Goal: Check status: Check status

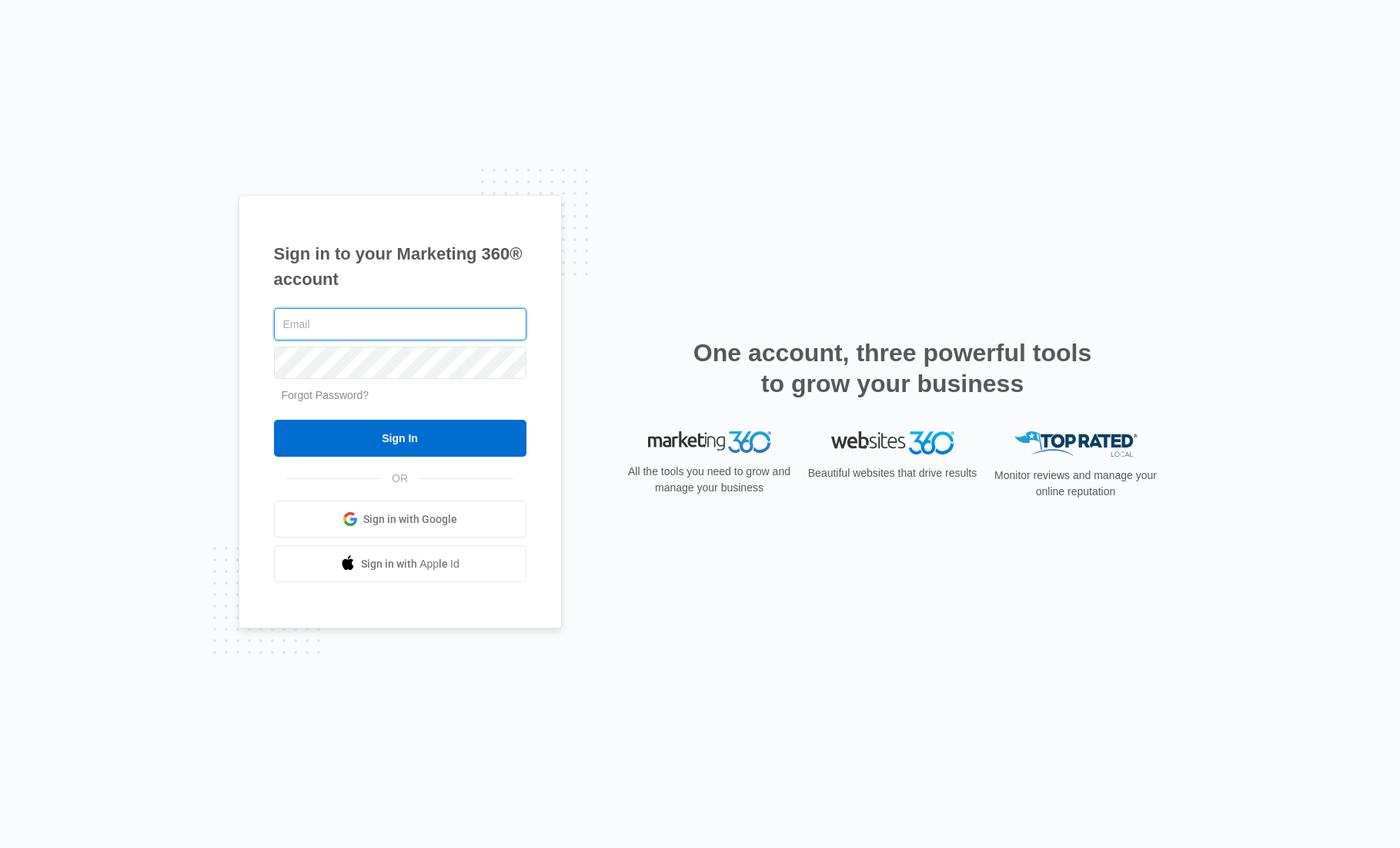
type input "[EMAIL_ADDRESS][DOMAIN_NAME]"
click at [399, 438] on input "Sign In" at bounding box center [400, 438] width 252 height 37
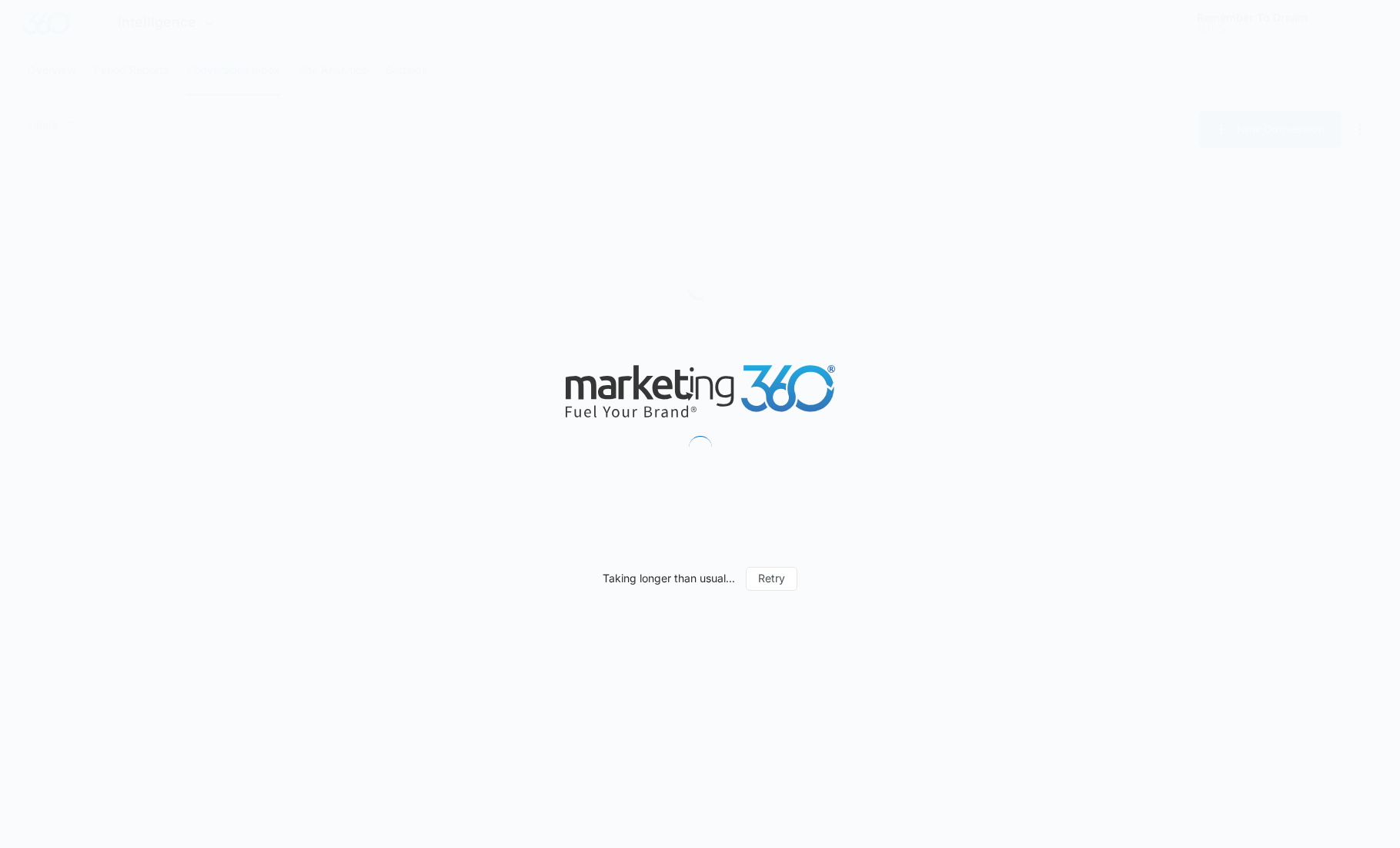
type input "[DATE]"
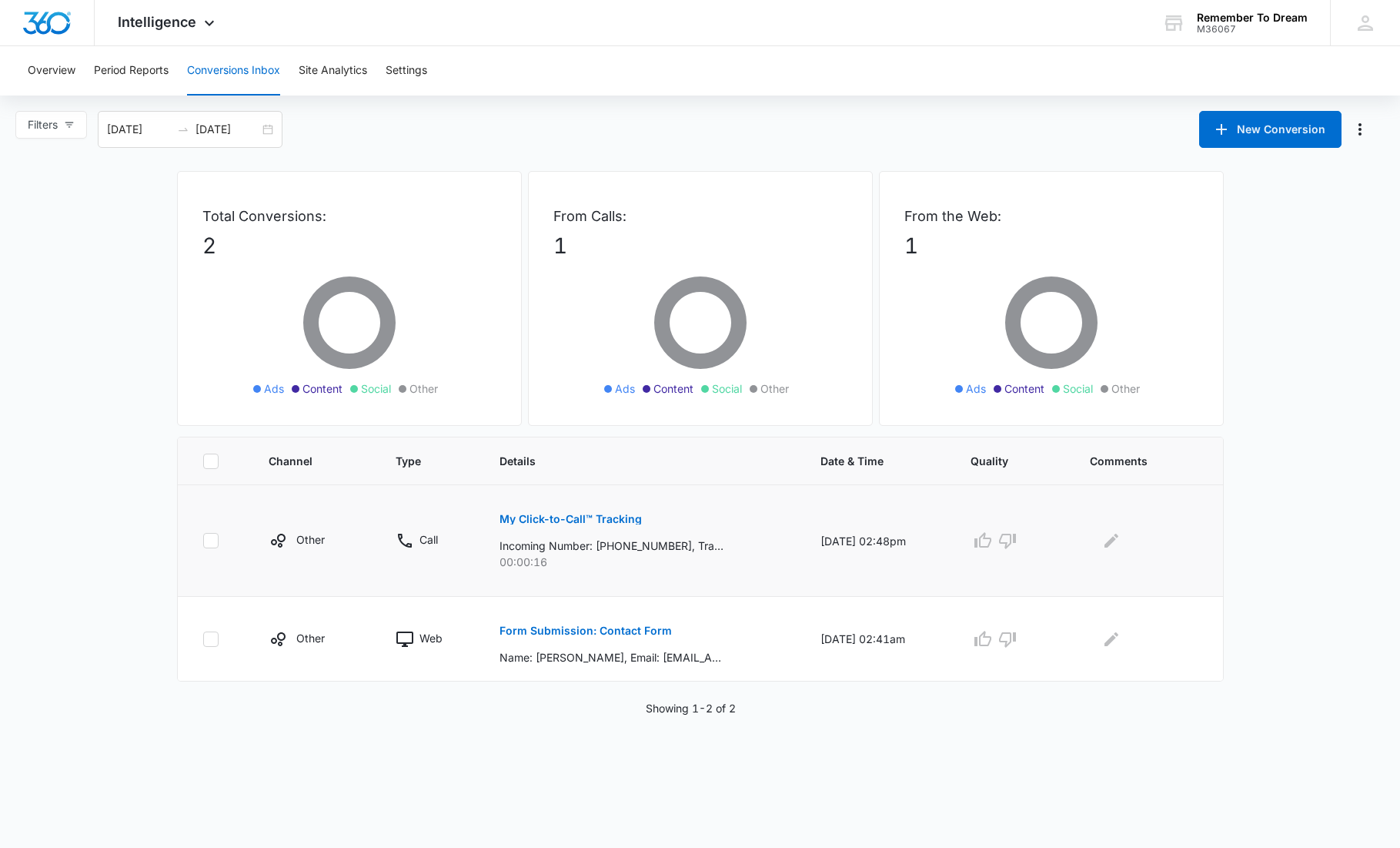
scroll to position [1, 0]
click at [513, 518] on p "My Click-to-Call™ Tracking" at bounding box center [570, 519] width 142 height 11
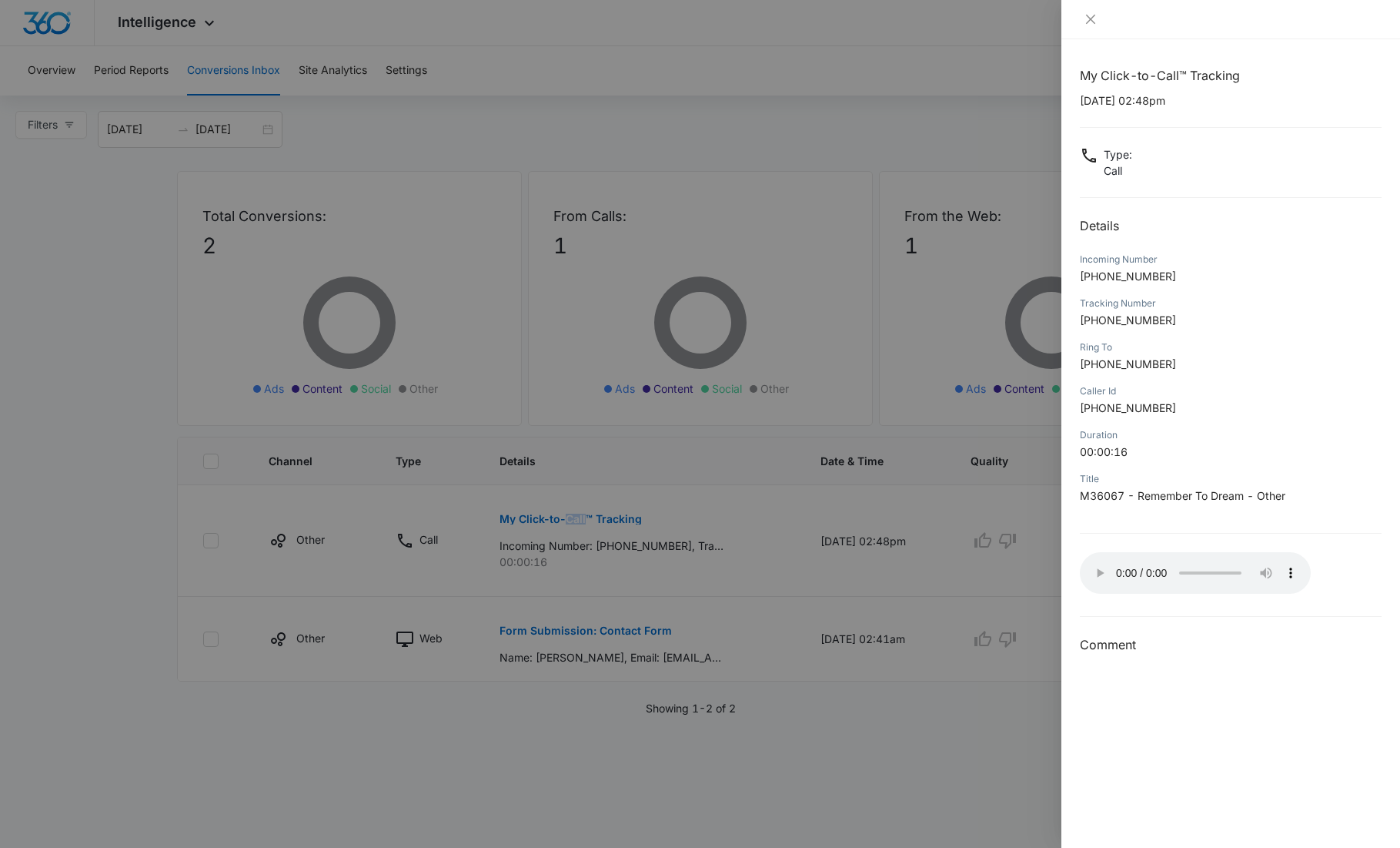
click at [1097, 567] on audio "Your browser does not support the audio tag." at bounding box center [1194, 573] width 231 height 42
click at [567, 633] on div at bounding box center [700, 424] width 1400 height 848
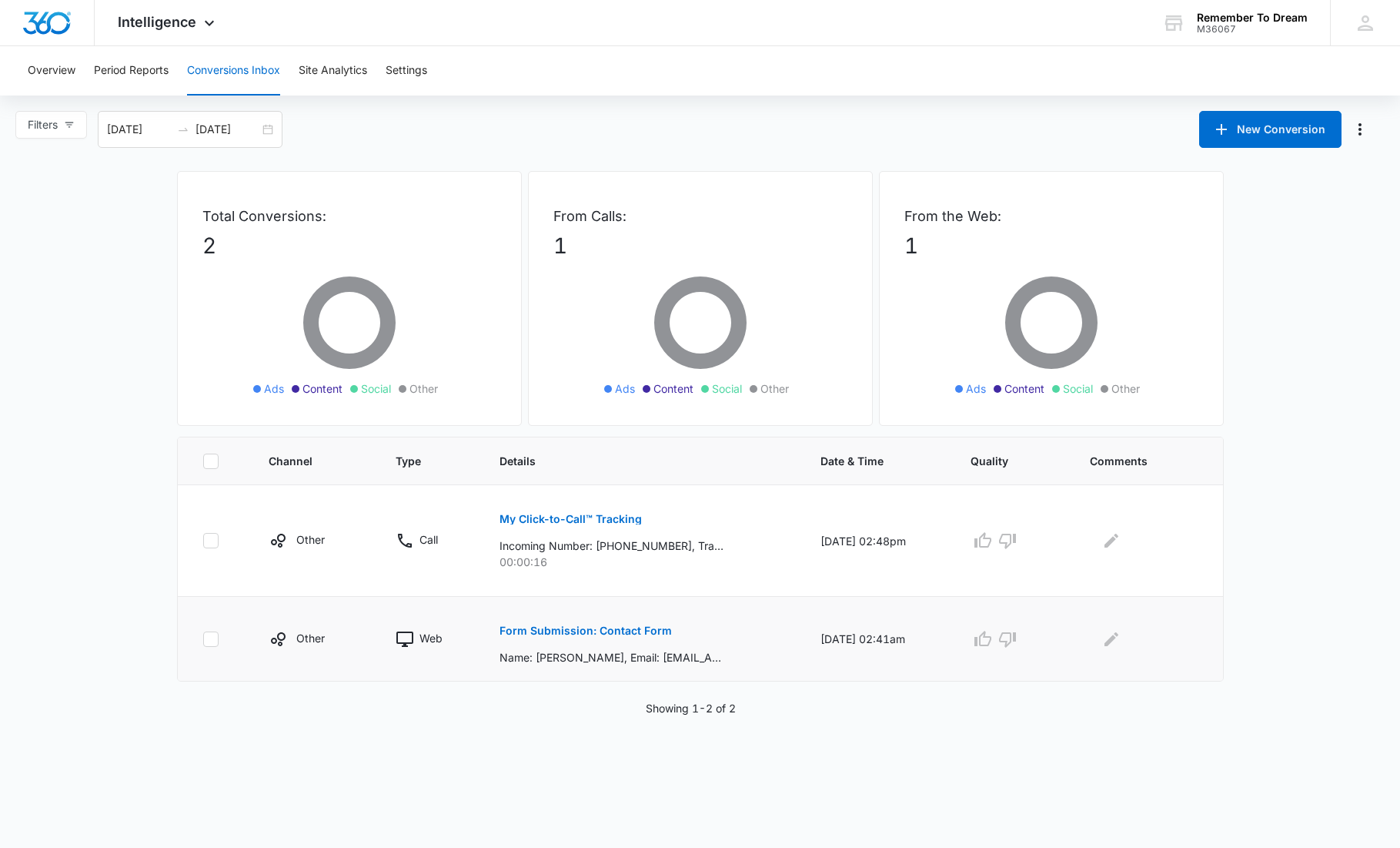
click at [548, 626] on p "Form Submission: Contact Form" at bounding box center [585, 630] width 172 height 11
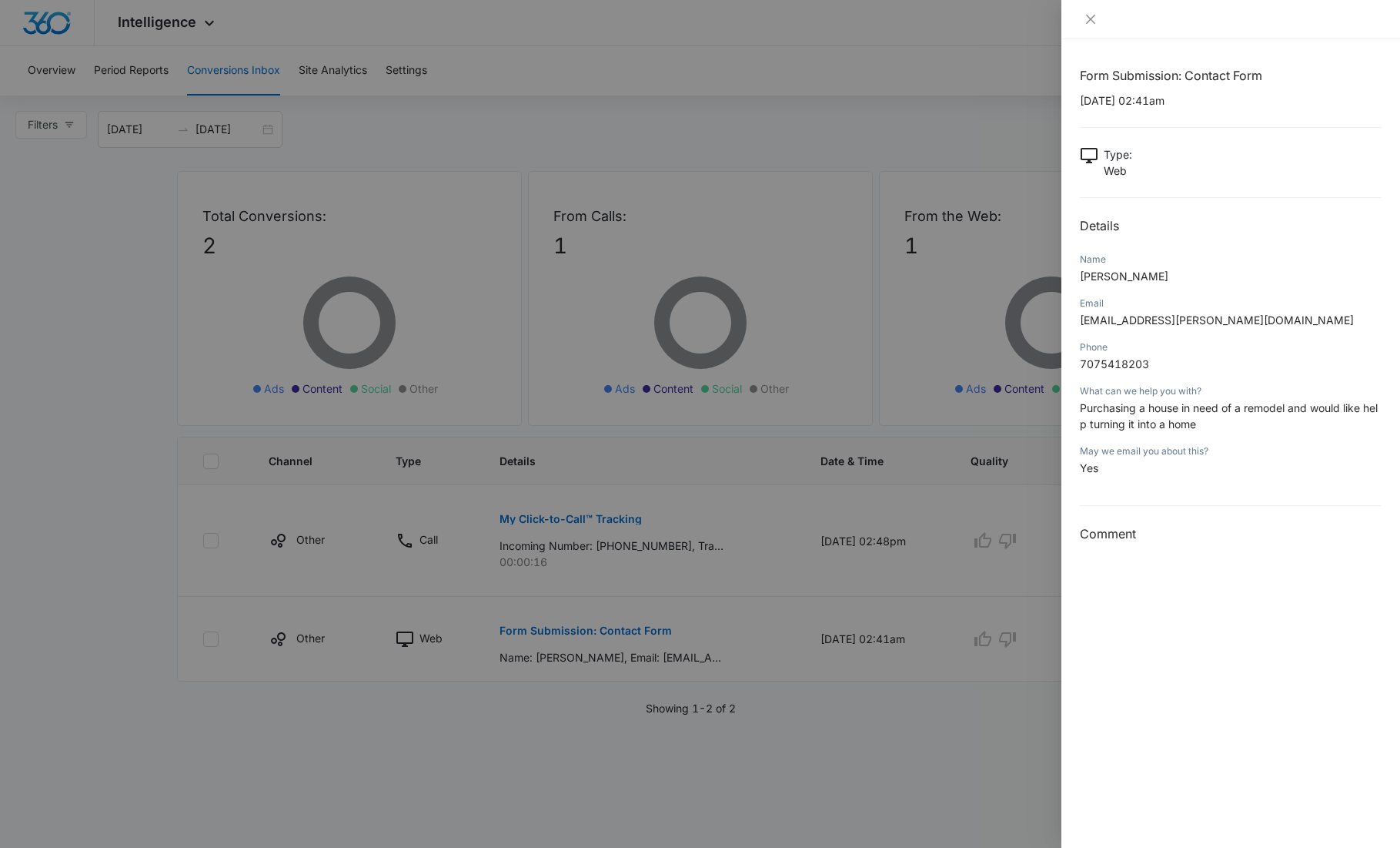
drag, startPoint x: 1087, startPoint y: 19, endPoint x: 1071, endPoint y: 45, distance: 30.5
click at [1088, 19] on icon "close" at bounding box center [1090, 19] width 12 height 13
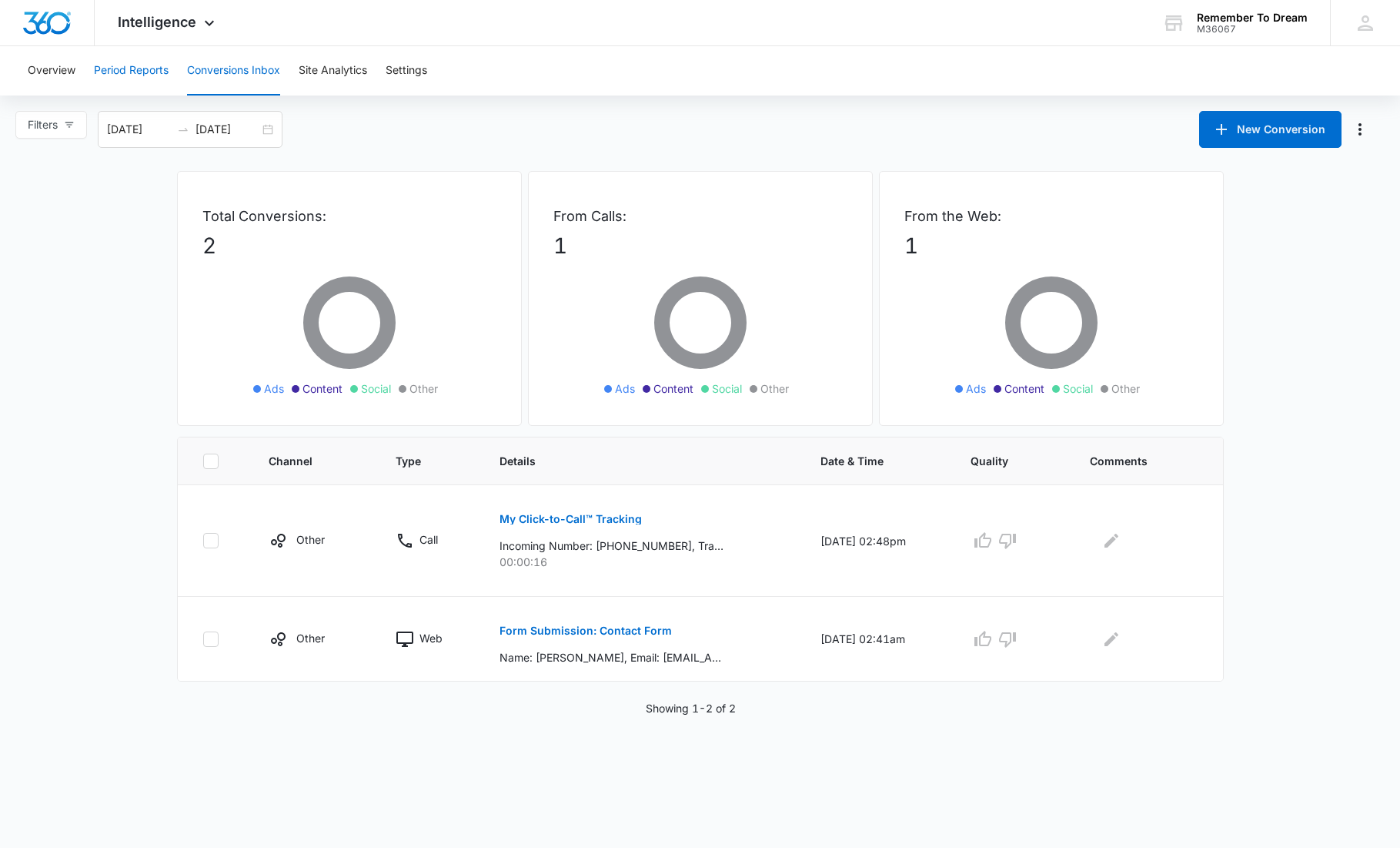
click at [112, 68] on button "Period Reports" at bounding box center [132, 70] width 75 height 49
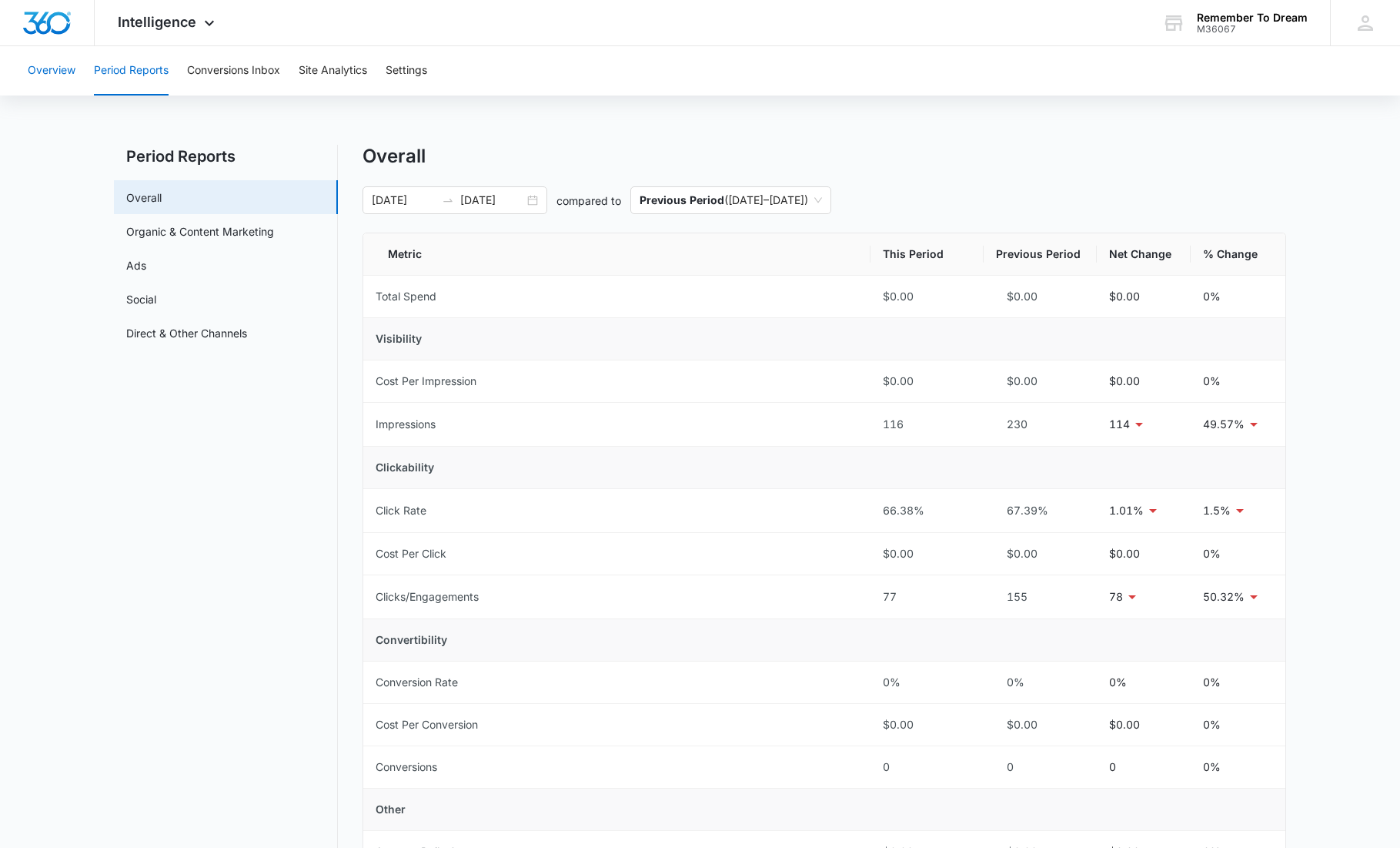
click at [31, 65] on button "Overview" at bounding box center [51, 70] width 48 height 49
